Goal: Transaction & Acquisition: Purchase product/service

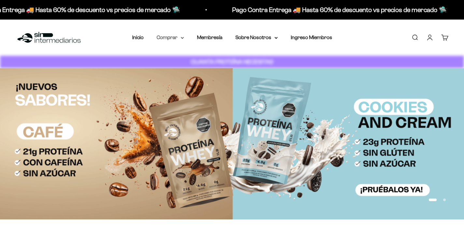
click at [171, 37] on summary "Comprar" at bounding box center [170, 37] width 27 height 8
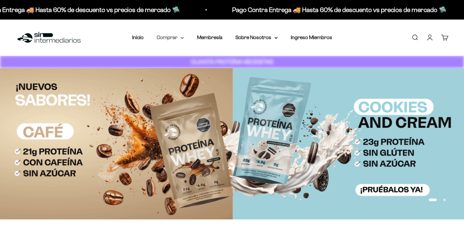
click at [181, 36] on summary "Comprar" at bounding box center [170, 37] width 27 height 8
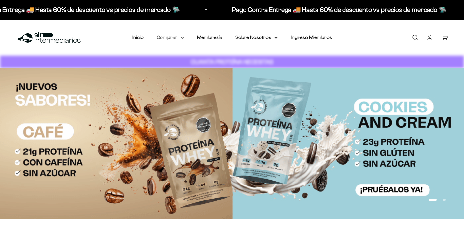
click at [177, 38] on summary "Comprar" at bounding box center [170, 37] width 27 height 8
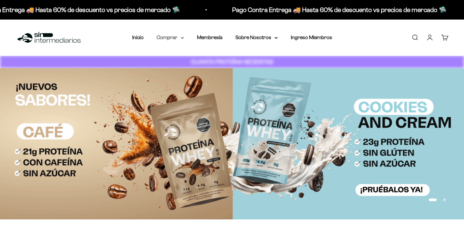
click at [184, 37] on icon at bounding box center [182, 37] width 3 height 1
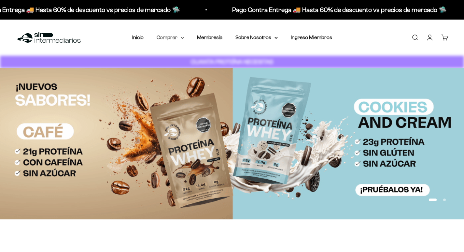
click at [183, 37] on icon at bounding box center [182, 37] width 3 height 1
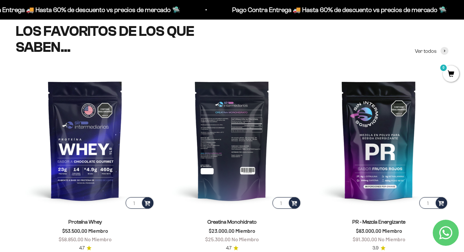
scroll to position [226, 0]
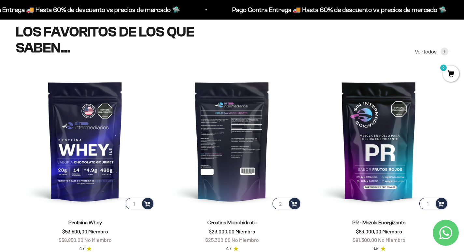
type input "2"
click at [284, 201] on input "2" at bounding box center [287, 203] width 28 height 11
click at [250, 168] on img at bounding box center [232, 140] width 139 height 139
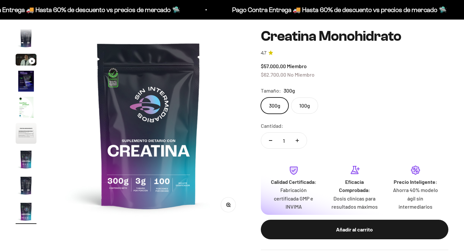
scroll to position [65, 0]
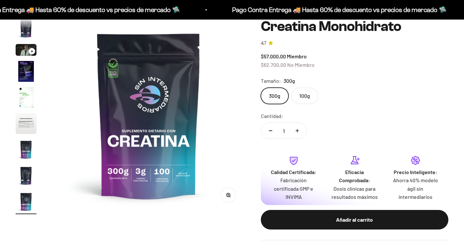
click at [299, 131] on button "Aumentar cantidad" at bounding box center [297, 131] width 19 height 16
type input "2"
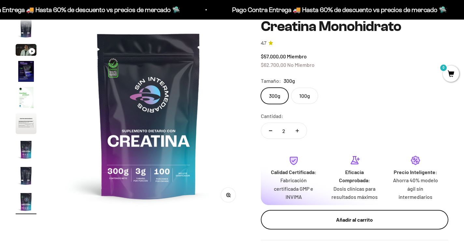
click at [331, 219] on div "Añadir al carrito" at bounding box center [355, 219] width 162 height 8
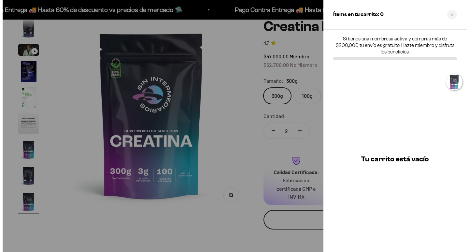
scroll to position [0, 1629]
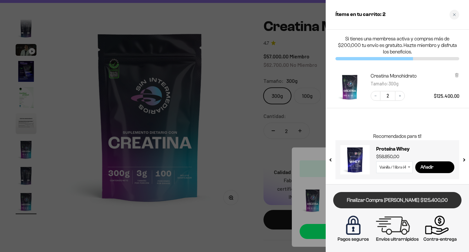
click at [401, 198] on link "Finalizar Compra [PERSON_NAME] $125.400,00" at bounding box center [397, 200] width 128 height 17
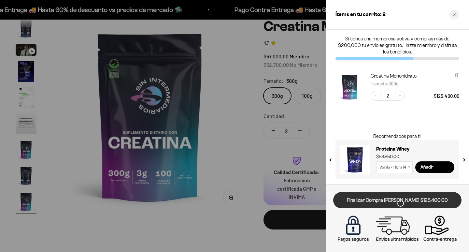
scroll to position [0, 0]
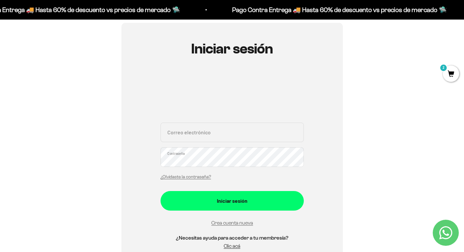
scroll to position [65, 0]
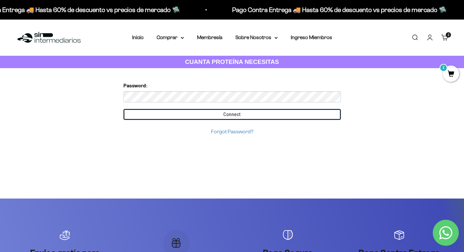
click at [207, 115] on input "Connect" at bounding box center [232, 114] width 218 height 11
click at [238, 111] on input "Connect" at bounding box center [232, 114] width 218 height 11
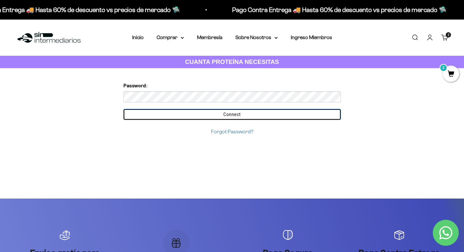
click at [235, 113] on input "Connect" at bounding box center [232, 114] width 218 height 11
click at [253, 117] on input "Connect" at bounding box center [232, 114] width 218 height 11
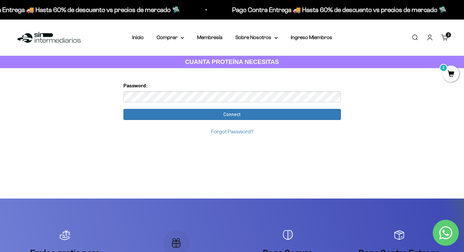
click at [432, 38] on link "Iniciar sesión" at bounding box center [430, 37] width 7 height 7
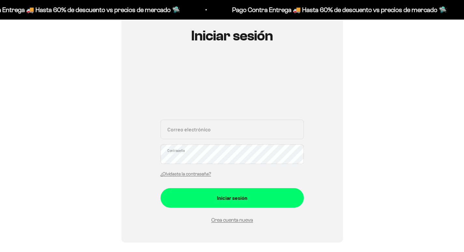
scroll to position [98, 0]
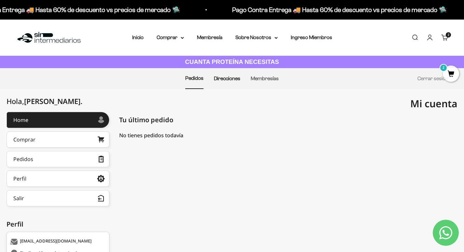
click at [227, 79] on link "Direcciones" at bounding box center [227, 79] width 26 height 6
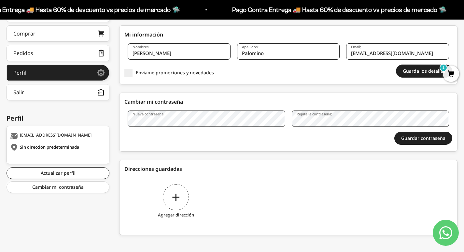
scroll to position [110, 0]
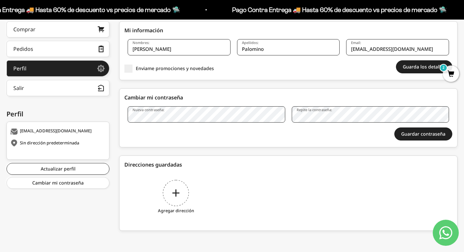
click at [176, 193] on div "Agregar dirección" at bounding box center [175, 197] width 103 height 49
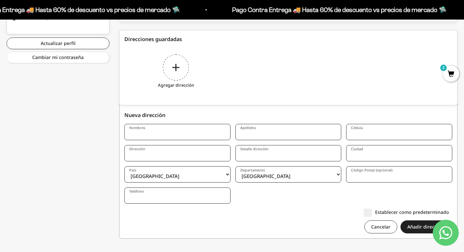
scroll to position [243, 0]
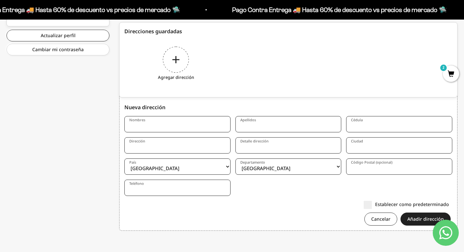
click at [179, 125] on input "Nombres" at bounding box center [177, 124] width 106 height 16
click at [186, 125] on input "Nombres" at bounding box center [177, 124] width 106 height 16
drag, startPoint x: 186, startPoint y: 125, endPoint x: 118, endPoint y: 125, distance: 67.8
click at [118, 125] on div "Hola, Hans . Home Comprar Pedidos Perfil Información personal Direcciones guard…" at bounding box center [232, 51] width 451 height 367
type input "[PERSON_NAME]"
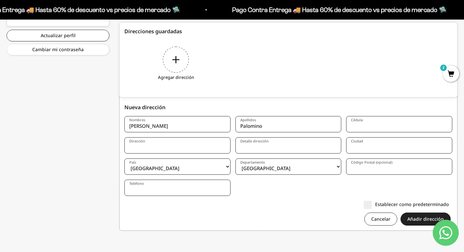
type input "Palomino"
type input "1017204934"
click at [258, 152] on input "Detalle dirección" at bounding box center [289, 145] width 106 height 16
drag, startPoint x: 177, startPoint y: 147, endPoint x: 158, endPoint y: 149, distance: 18.8
click at [158, 149] on input "Cl 51 65 208 a419" at bounding box center [177, 145] width 106 height 16
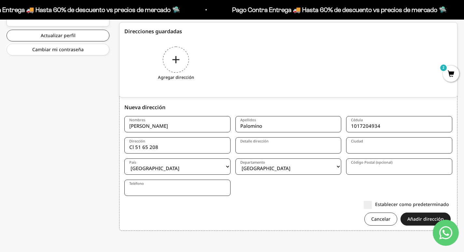
paste input "a419"
type input "Cl 51 65 208 a419"
click at [248, 149] on input "Detalle dirección" at bounding box center [289, 145] width 106 height 16
type input "valderrobles 2 A419"
type input "Medellin"
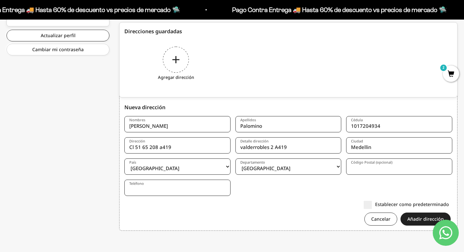
click at [363, 172] on input "Código Postal (opcional)" at bounding box center [399, 166] width 106 height 16
type input "0"
click at [158, 189] on input "Teléfono" at bounding box center [177, 188] width 106 height 16
type input "3013392437"
click at [278, 182] on form "Nombres Hans Apellidos Palomino Cédula 1017204934 Dirección Cl 51 65 208 a419 D…" at bounding box center [288, 173] width 328 height 114
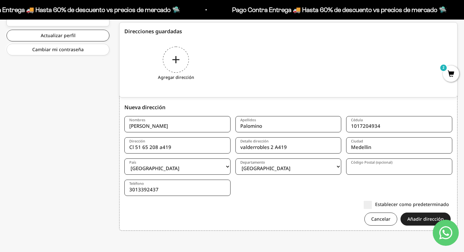
click at [369, 203] on label "Establecer como predeterminado" at bounding box center [406, 204] width 85 height 7
click at [449, 204] on input "Establecer como predeterminado" at bounding box center [449, 204] width 0 height 0
click at [428, 220] on button "Añadir dirección" at bounding box center [426, 218] width 50 height 13
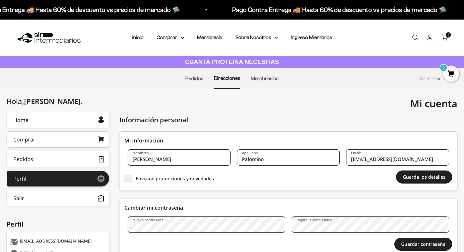
click at [446, 38] on link "Carrito 2 artículos 2" at bounding box center [445, 37] width 7 height 7
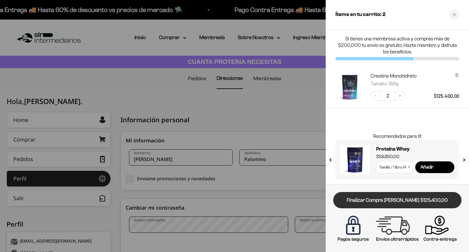
click at [388, 202] on link "Finalizar Compra [PERSON_NAME] $125.400,00" at bounding box center [397, 200] width 128 height 17
